Goal: Check status: Check status

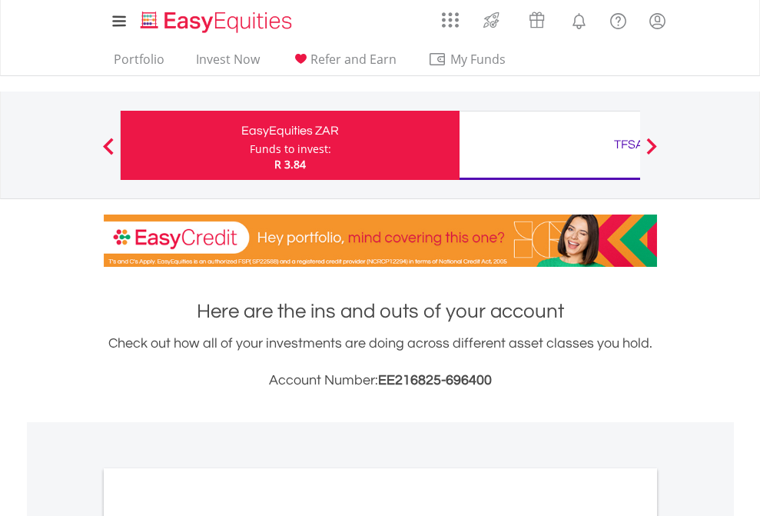
click at [250, 145] on div "Funds to invest:" at bounding box center [290, 148] width 81 height 15
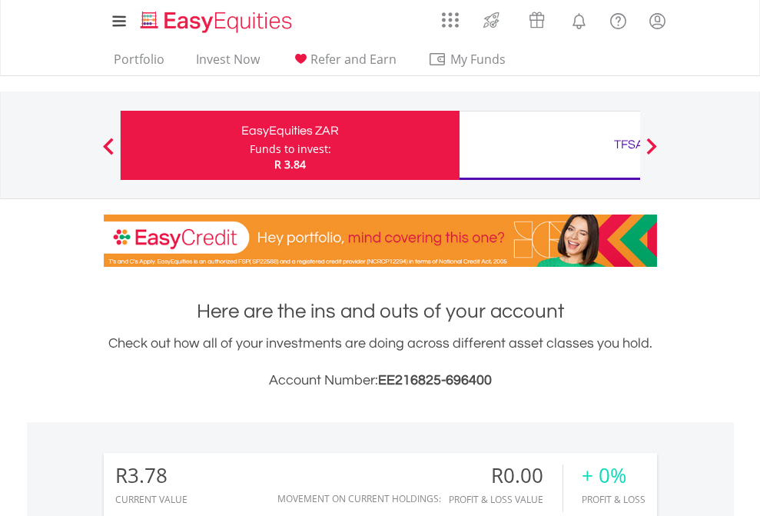
scroll to position [148, 241]
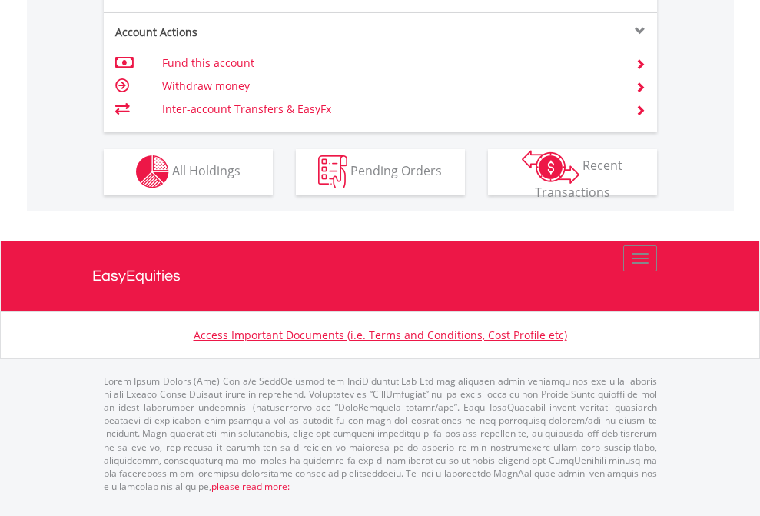
scroll to position [1438, 0]
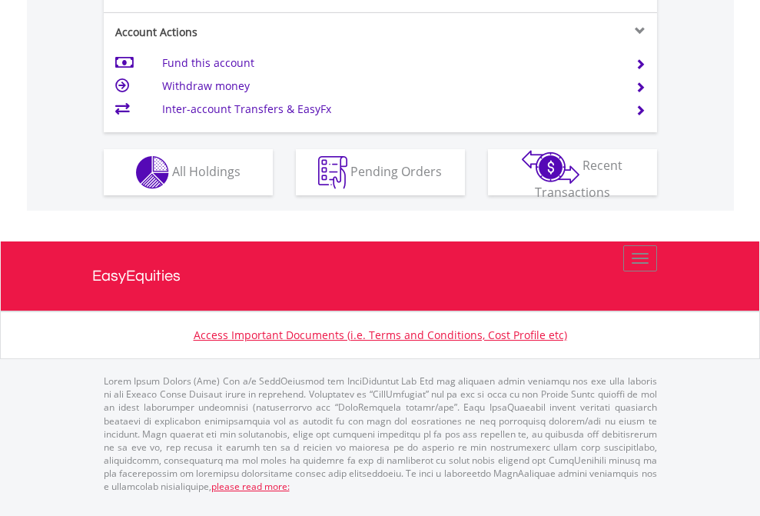
scroll to position [1504, 0]
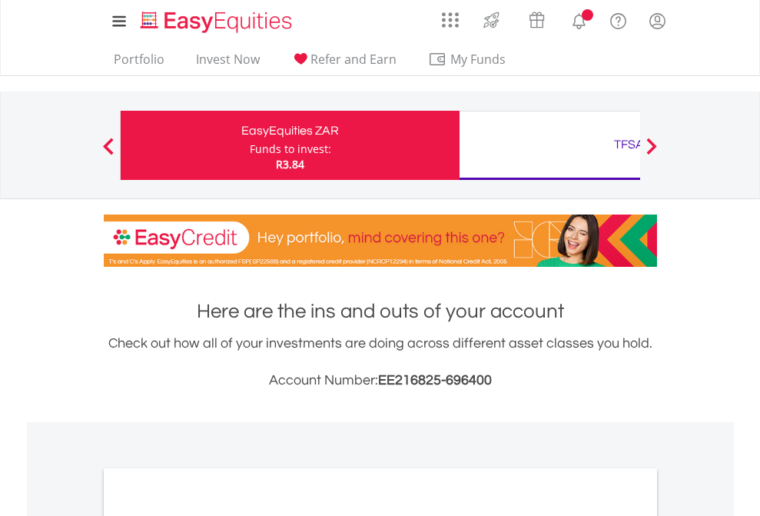
scroll to position [924, 0]
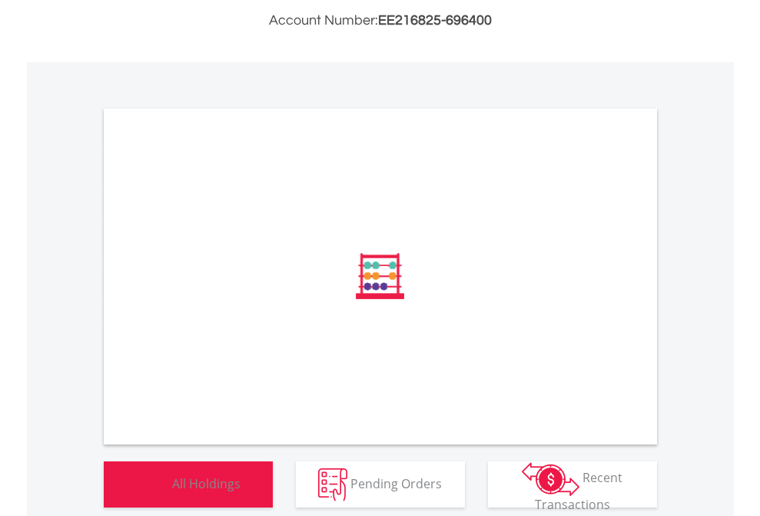
click at [172, 491] on span "All Holdings" at bounding box center [206, 482] width 68 height 17
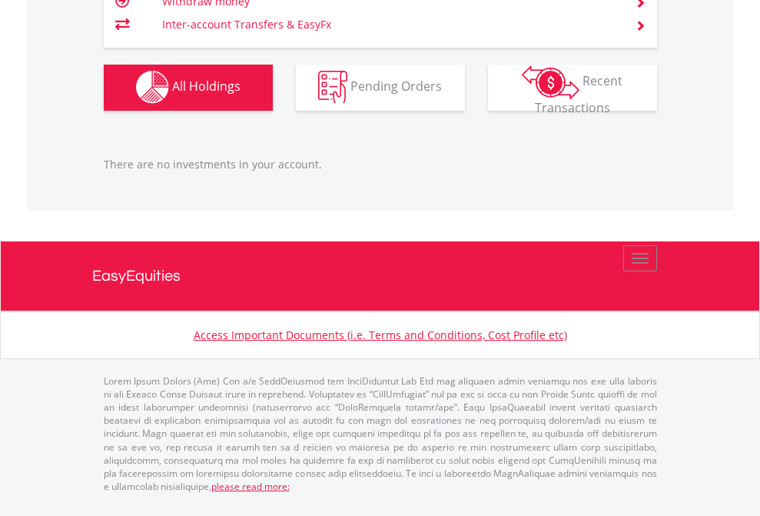
scroll to position [111, 0]
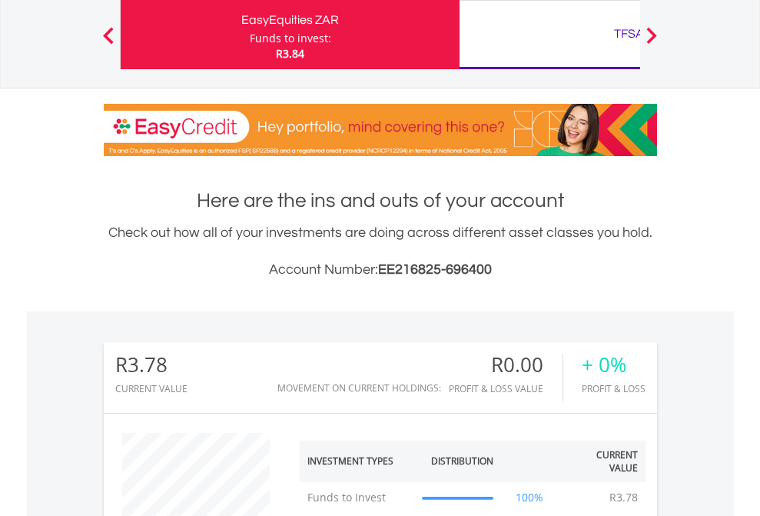
click at [550, 35] on div "TFSA" at bounding box center [629, 34] width 321 height 22
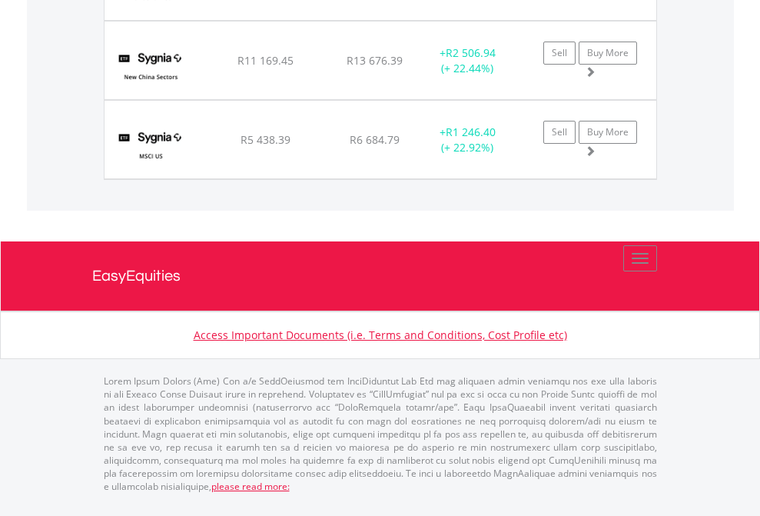
scroll to position [1772, 0]
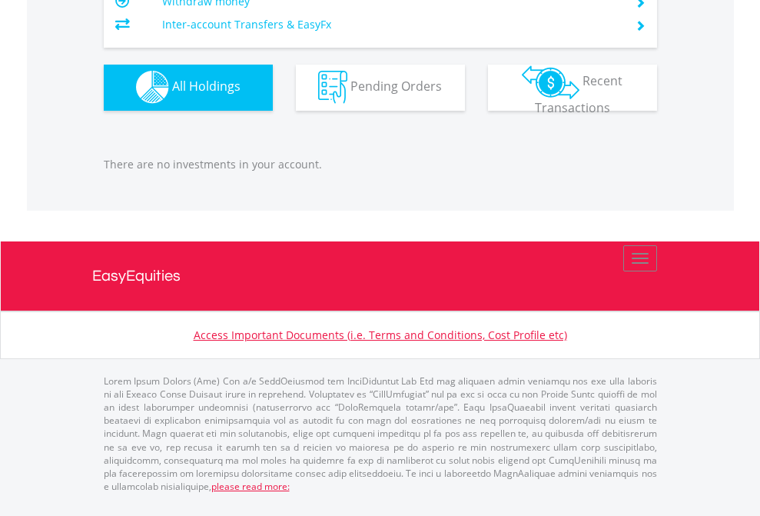
scroll to position [148, 241]
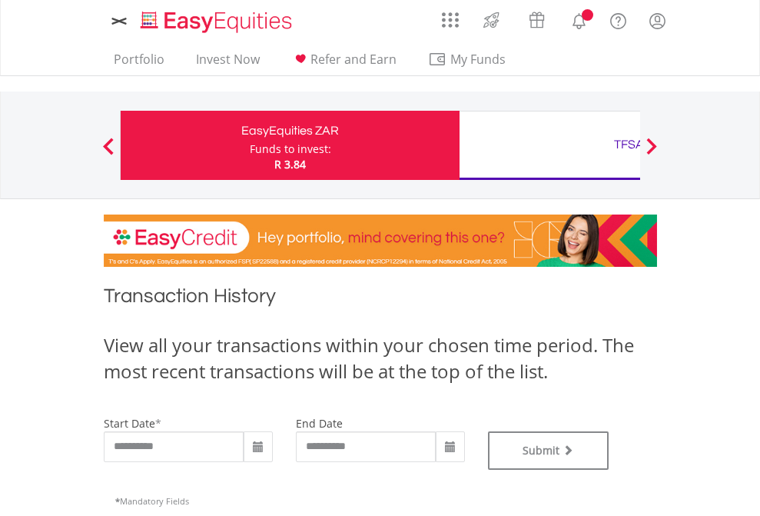
type input "**********"
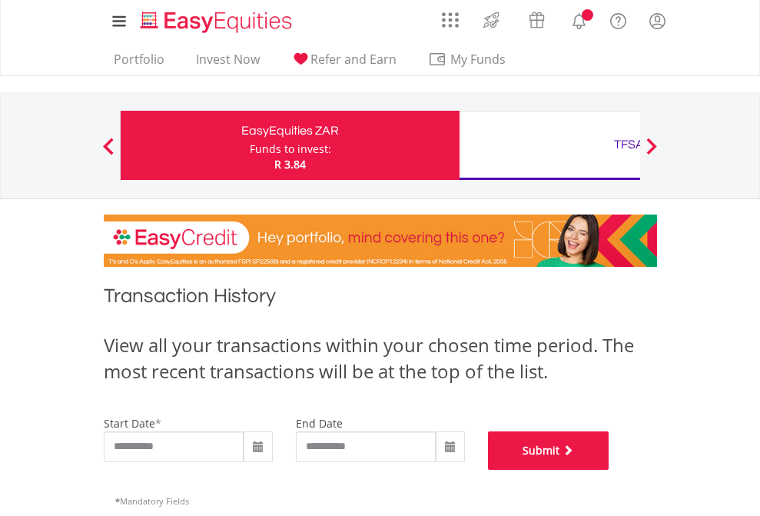
click at [610, 470] on button "Submit" at bounding box center [548, 450] width 121 height 38
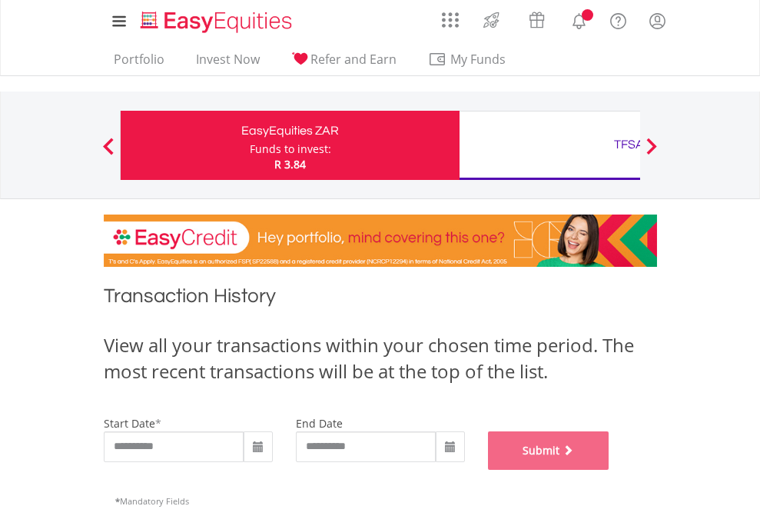
scroll to position [623, 0]
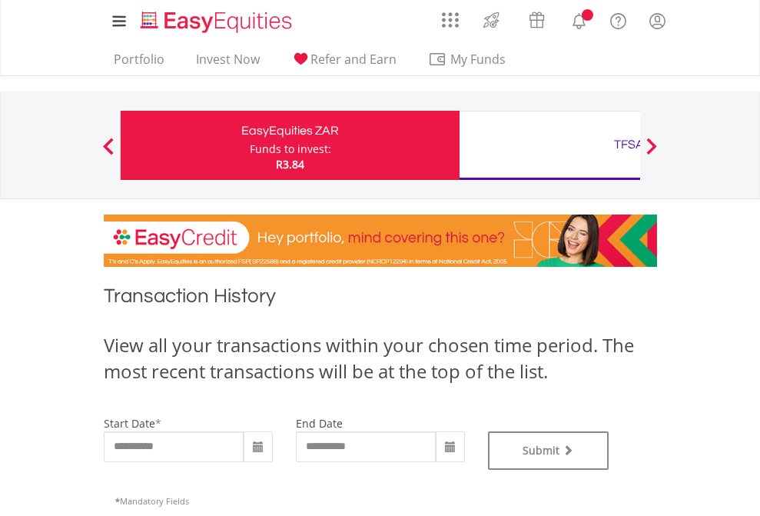
click at [550, 145] on div "TFSA" at bounding box center [629, 145] width 321 height 22
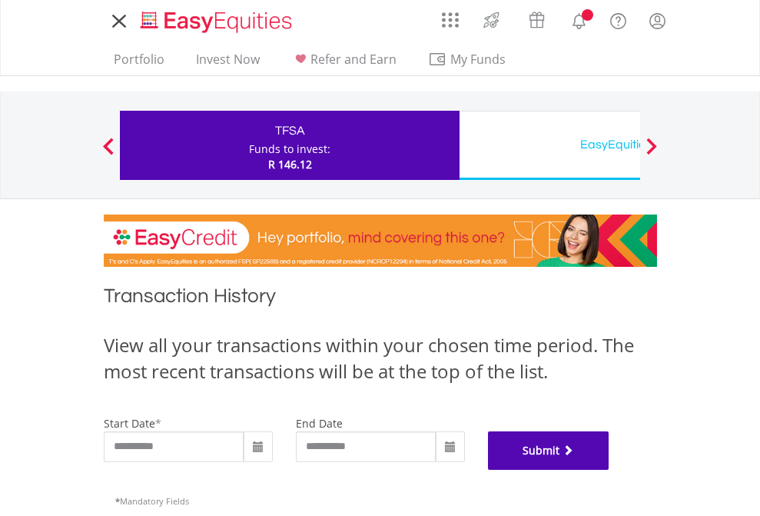
click at [610, 470] on button "Submit" at bounding box center [548, 450] width 121 height 38
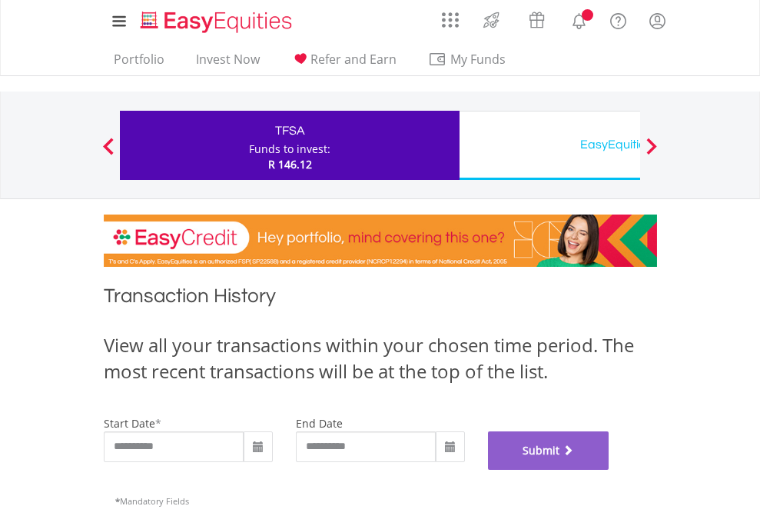
scroll to position [623, 0]
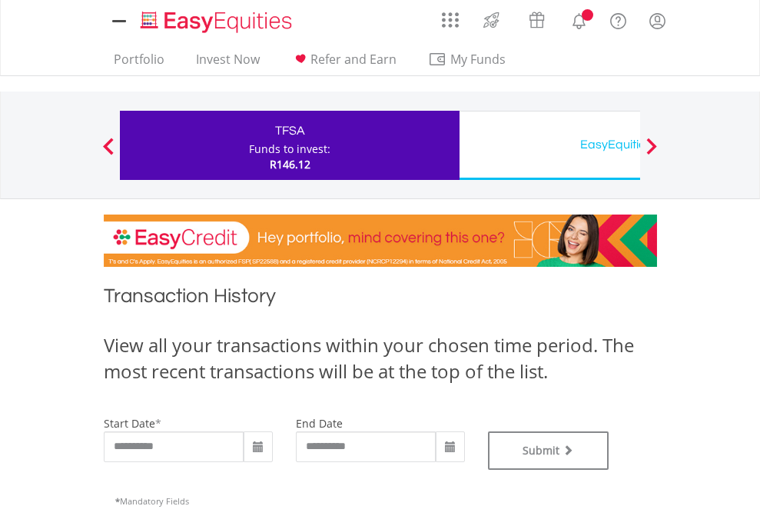
click at [550, 145] on div "EasyEquities USD" at bounding box center [629, 145] width 321 height 22
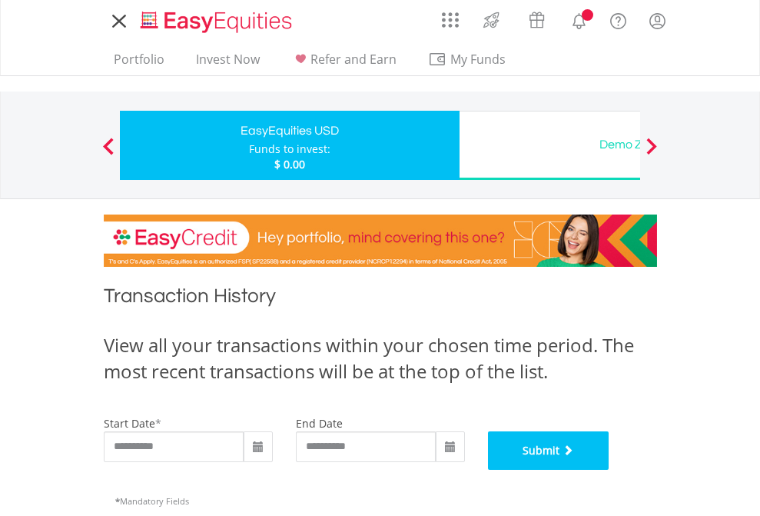
click at [610, 470] on button "Submit" at bounding box center [548, 450] width 121 height 38
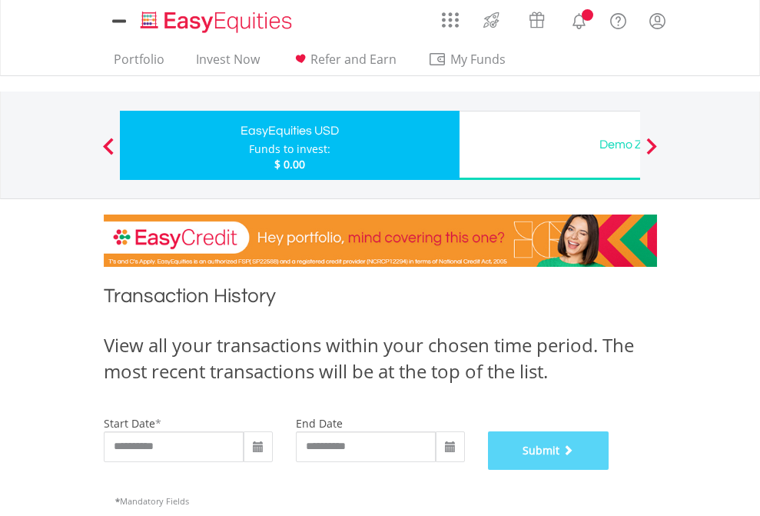
scroll to position [623, 0]
